Goal: Task Accomplishment & Management: Use online tool/utility

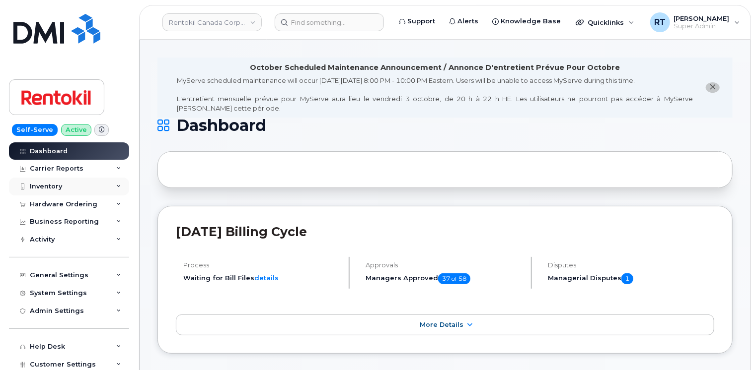
click at [50, 185] on div "Inventory" at bounding box center [46, 187] width 32 height 8
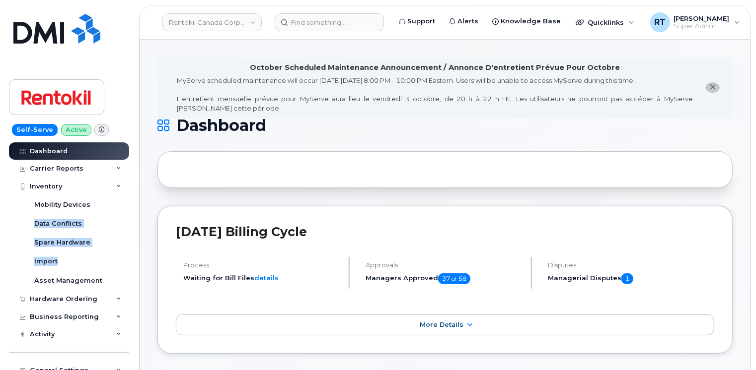
drag, startPoint x: 131, startPoint y: 210, endPoint x: 127, endPoint y: 265, distance: 55.8
click at [127, 265] on div "Dashboard Carrier Reports Monthly Billing Data Daily Data Pooling Average Costi…" at bounding box center [70, 257] width 123 height 228
click at [54, 205] on div "Mobility Devices" at bounding box center [62, 205] width 56 height 9
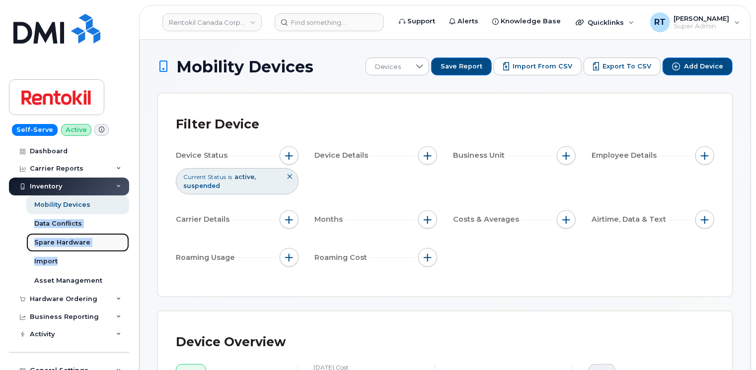
click at [103, 235] on link "Spare Hardware" at bounding box center [77, 242] width 103 height 19
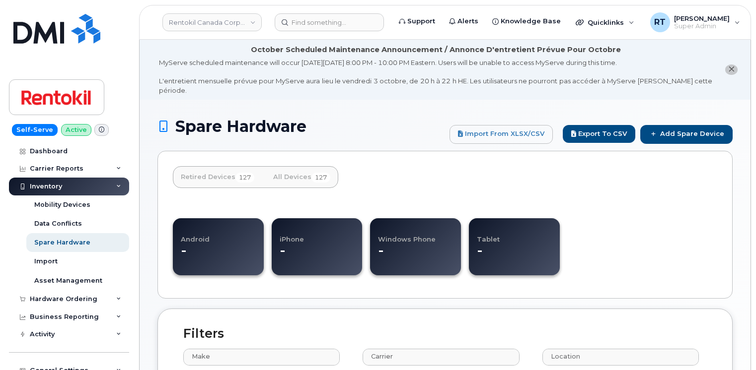
select select
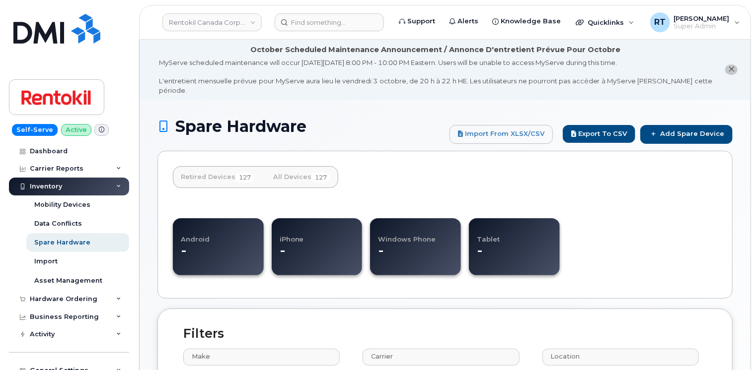
click at [54, 190] on div "Inventory" at bounding box center [46, 187] width 32 height 8
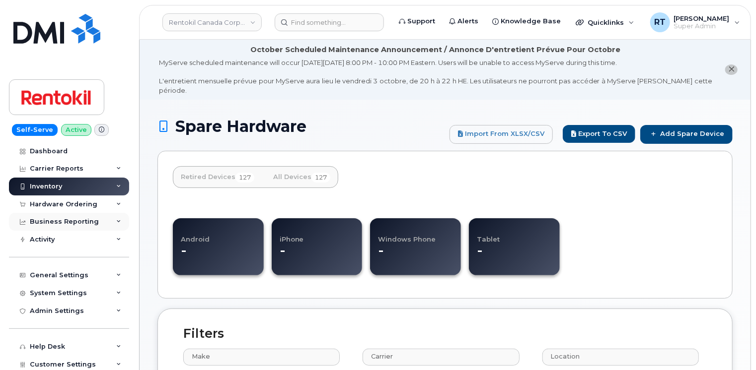
click at [54, 220] on div "Business Reporting" at bounding box center [64, 222] width 69 height 8
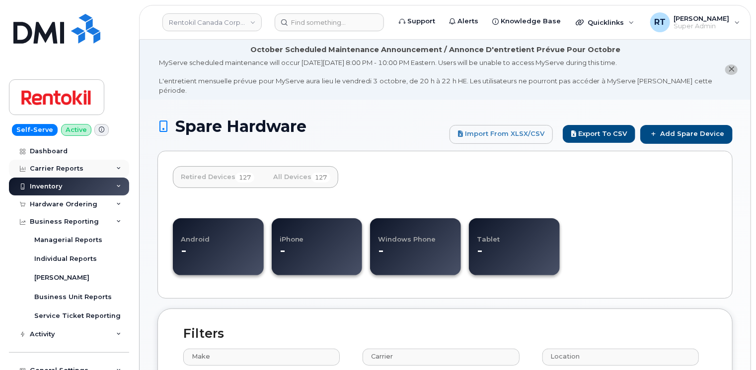
click at [66, 170] on div "Carrier Reports" at bounding box center [57, 169] width 54 height 8
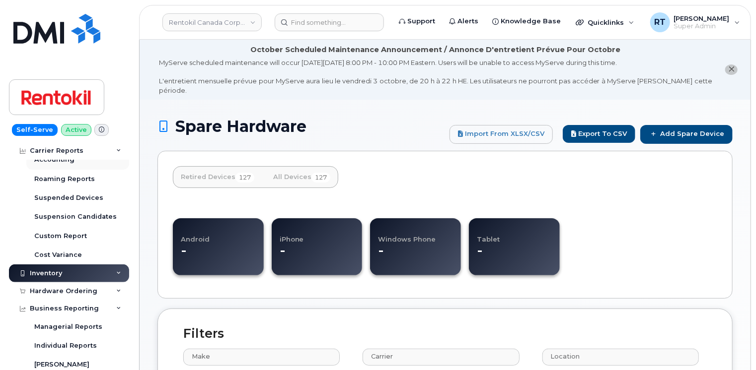
scroll to position [149, 0]
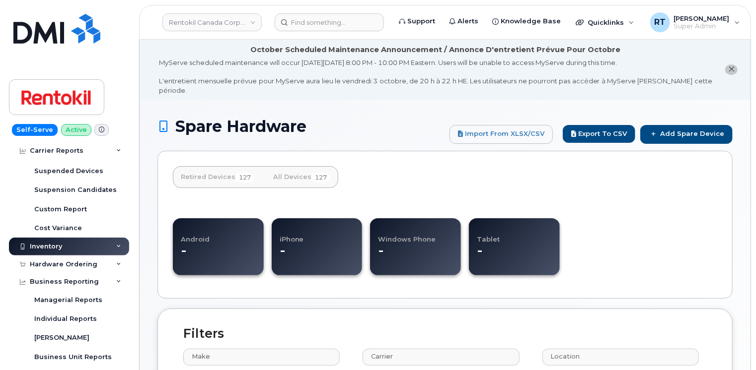
click at [60, 246] on div "Inventory" at bounding box center [46, 247] width 32 height 8
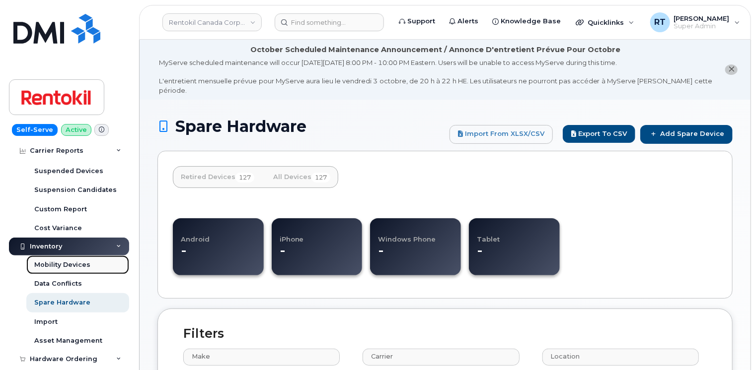
click at [56, 264] on div "Mobility Devices" at bounding box center [62, 265] width 56 height 9
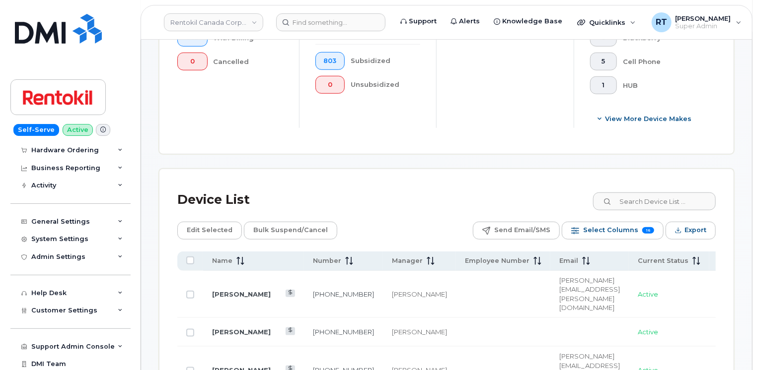
scroll to position [497, 0]
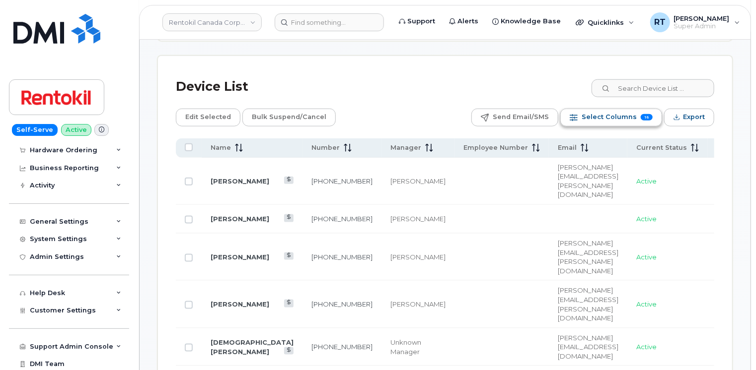
click at [616, 117] on span "Select Columns" at bounding box center [609, 117] width 55 height 15
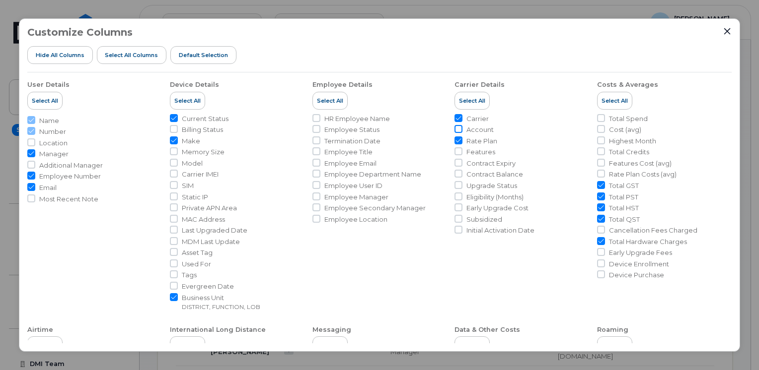
click at [458, 128] on input "Account" at bounding box center [458, 129] width 8 height 8
checkbox input "true"
click at [729, 28] on icon "Close" at bounding box center [727, 31] width 8 height 8
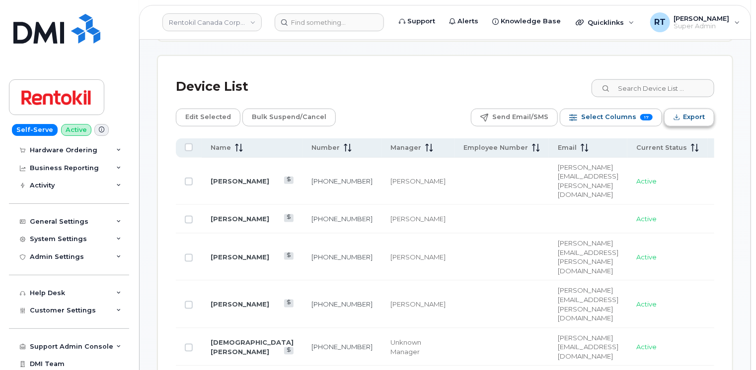
click at [685, 116] on span "Export" at bounding box center [694, 117] width 22 height 15
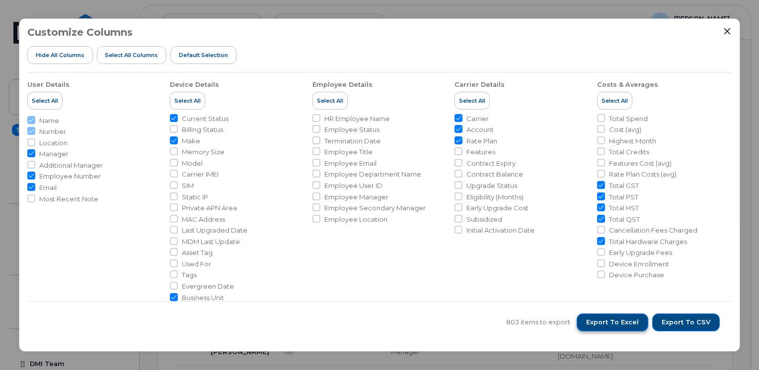
click at [614, 323] on span "Export to Excel" at bounding box center [612, 322] width 53 height 9
